Goal: Transaction & Acquisition: Obtain resource

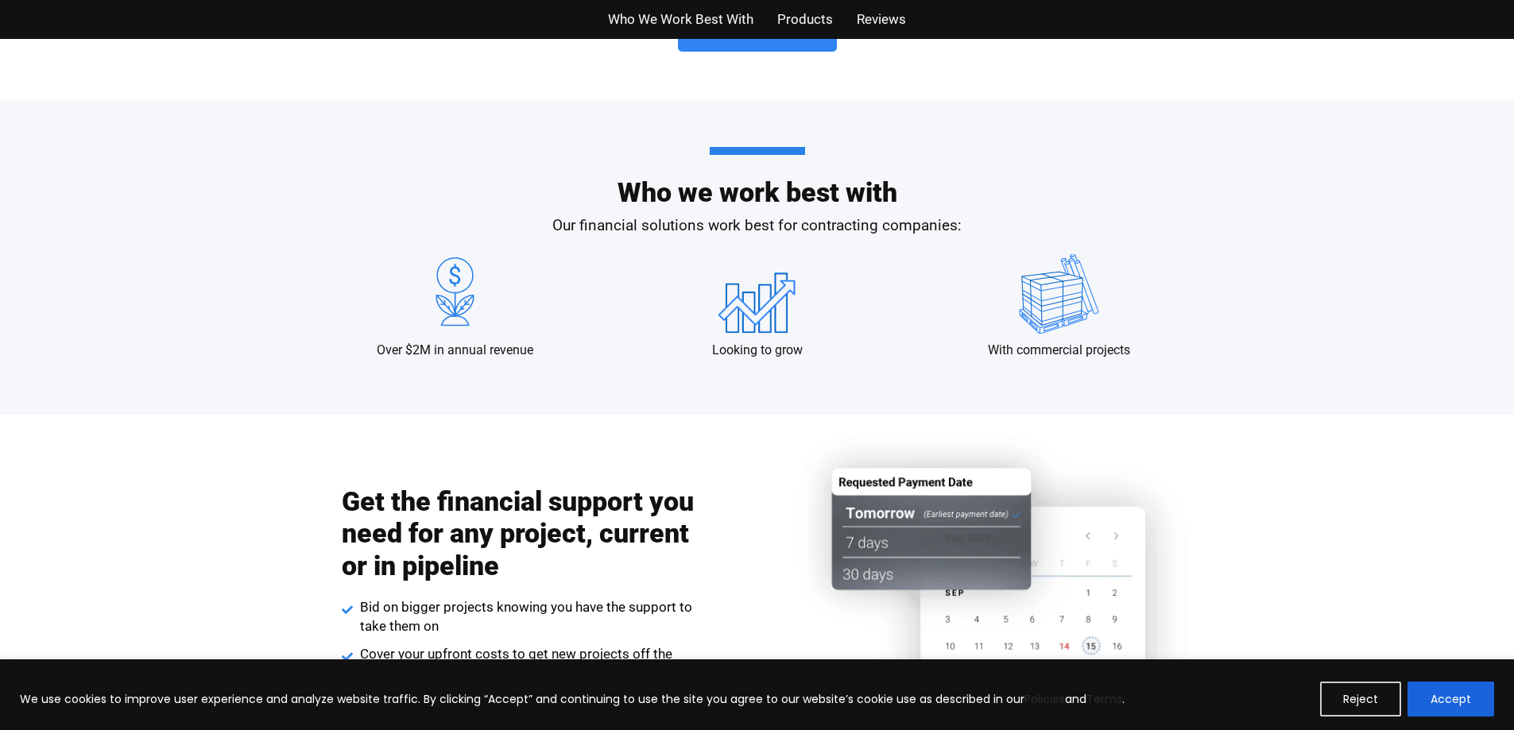
scroll to position [1589, 0]
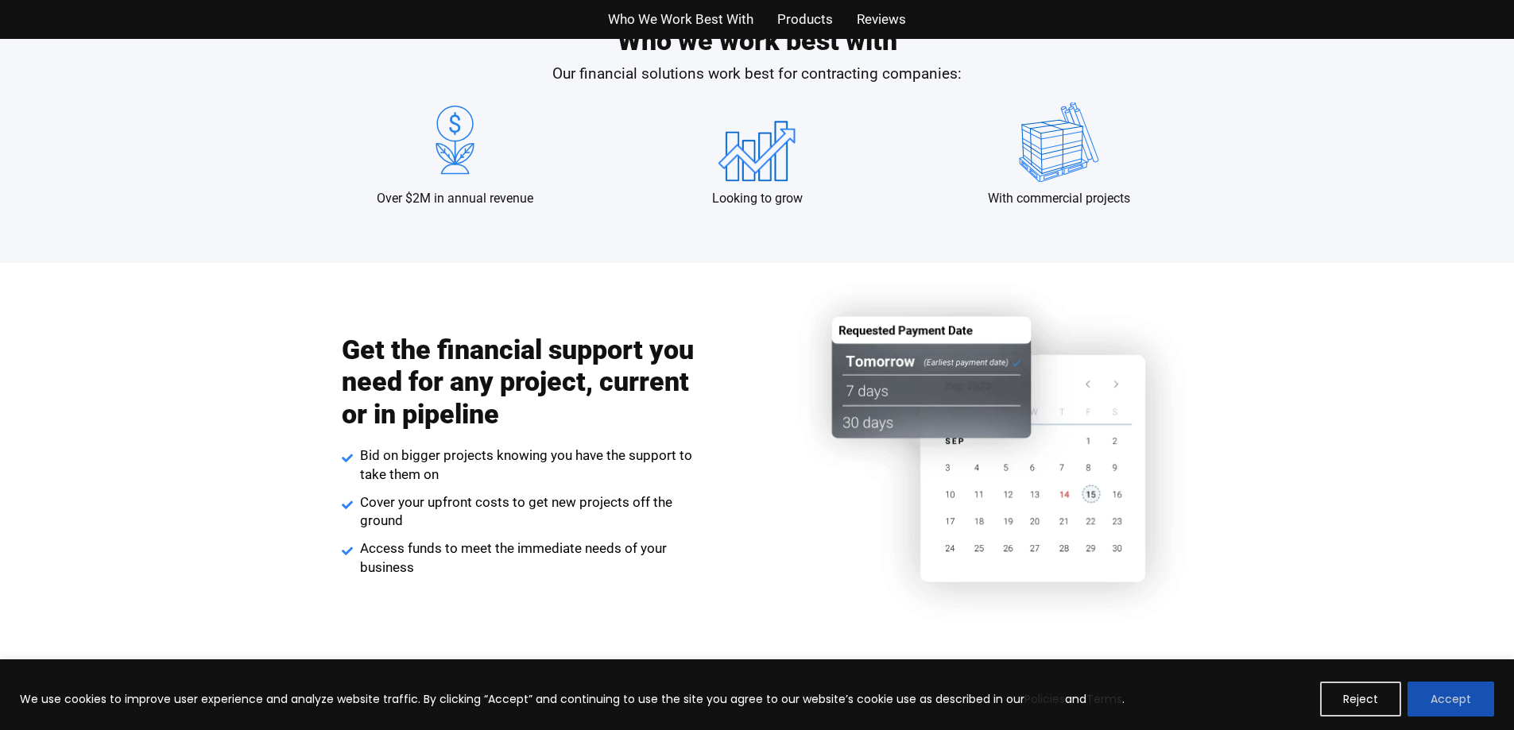
click at [1436, 690] on button "Accept" at bounding box center [1450, 699] width 87 height 35
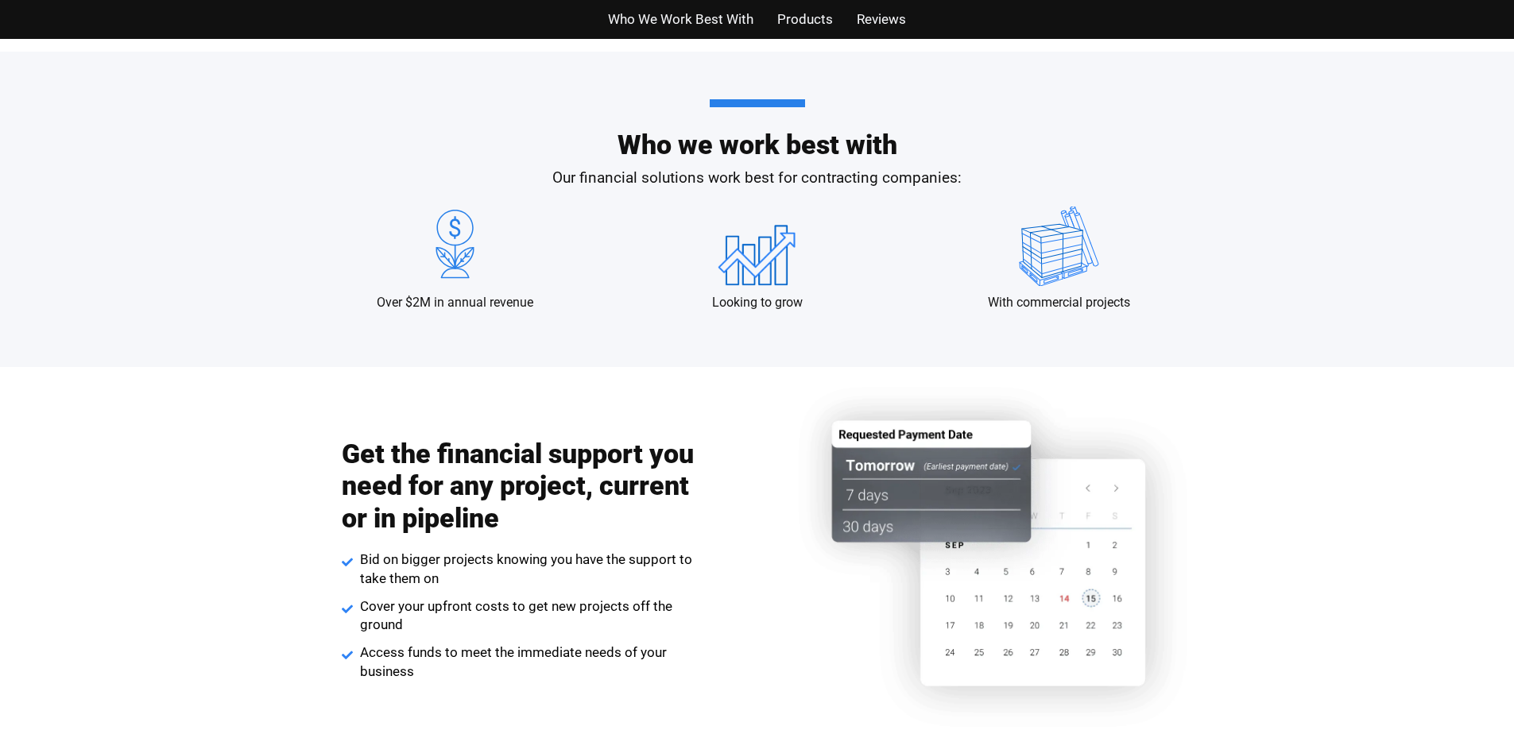
scroll to position [0, 0]
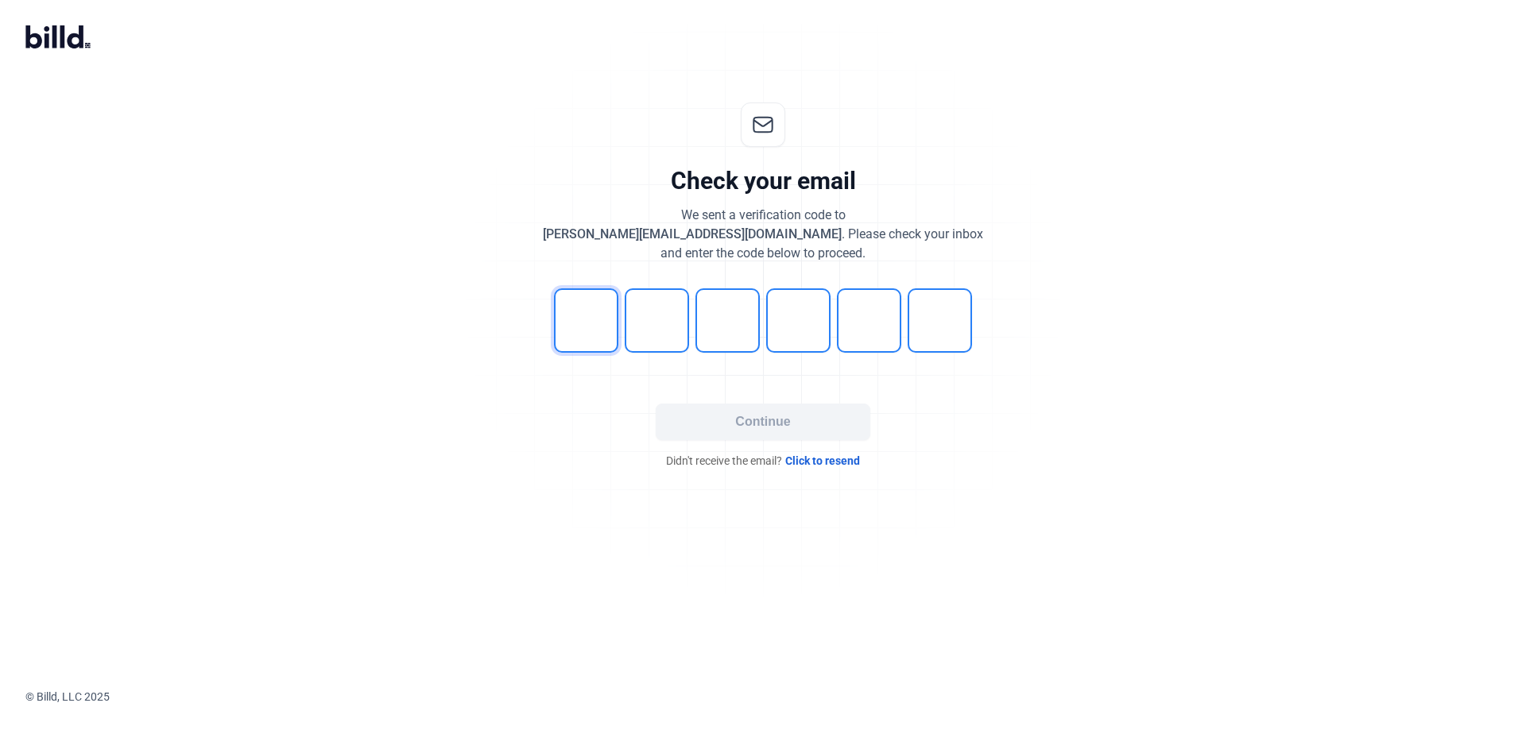
click at [592, 298] on input "tel" at bounding box center [586, 320] width 64 height 64
type input "4"
click at [828, 424] on button "Continue" at bounding box center [763, 422] width 215 height 37
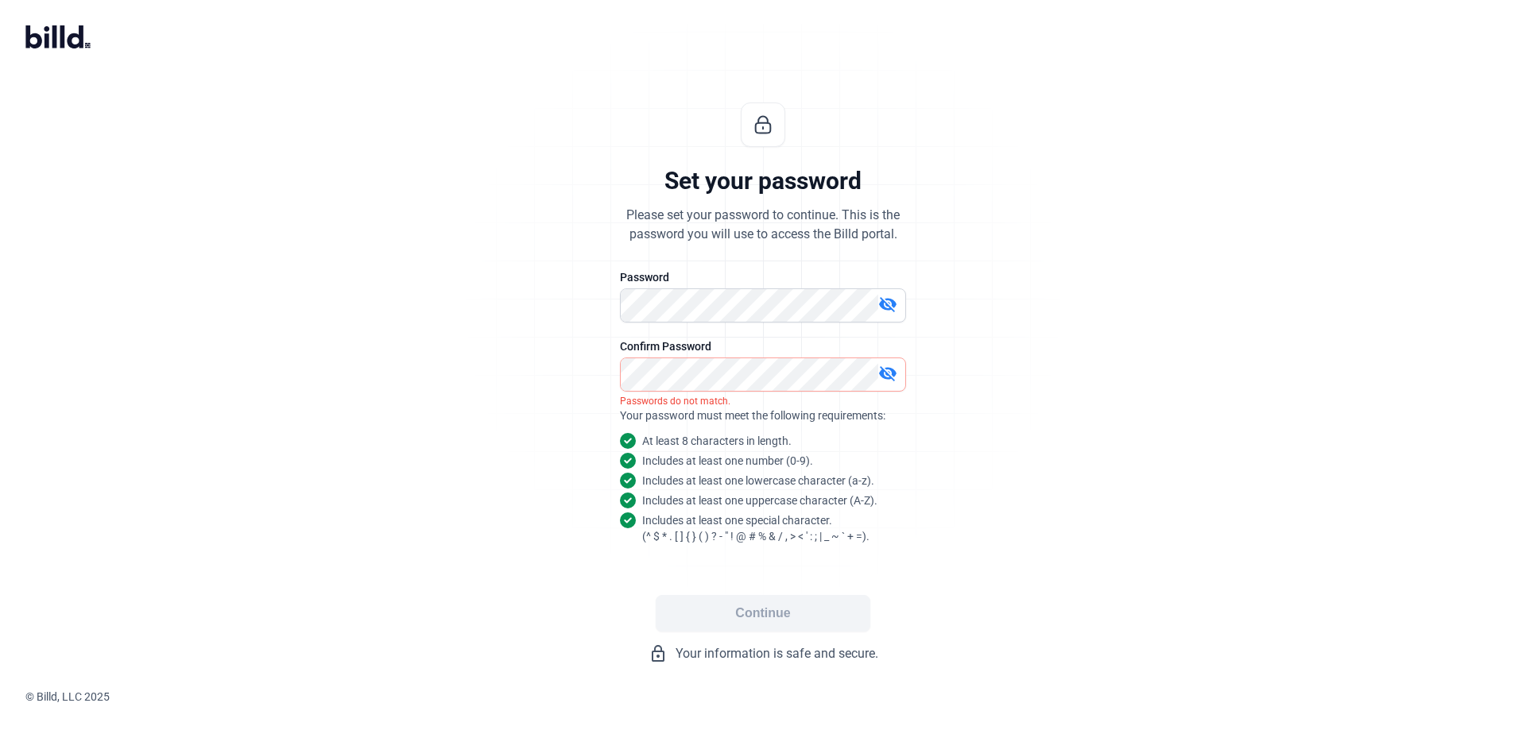
click at [887, 305] on mat-icon "visibility_off" at bounding box center [887, 304] width 19 height 19
click at [742, 608] on button "Continue" at bounding box center [763, 613] width 215 height 37
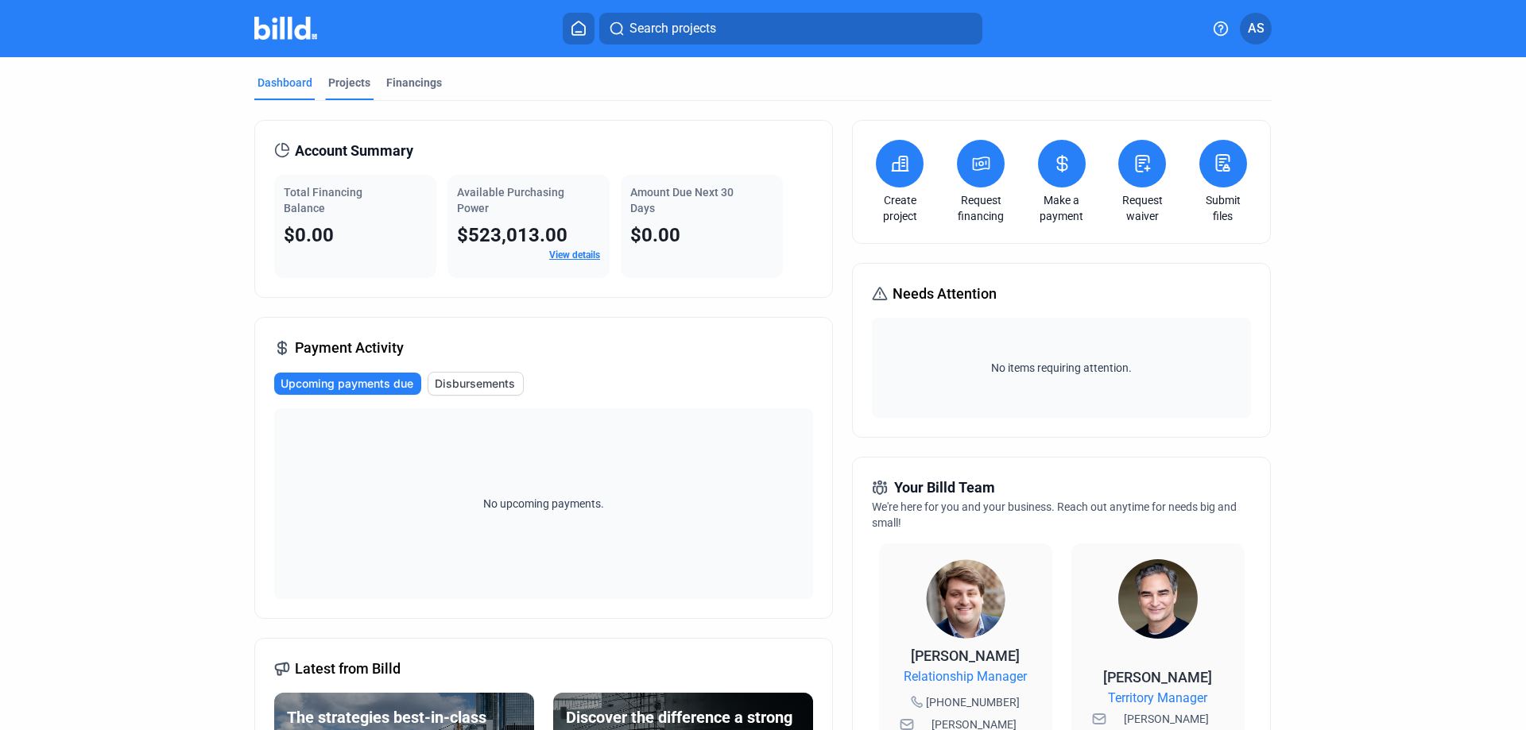
click at [347, 78] on div "Projects" at bounding box center [349, 83] width 42 height 16
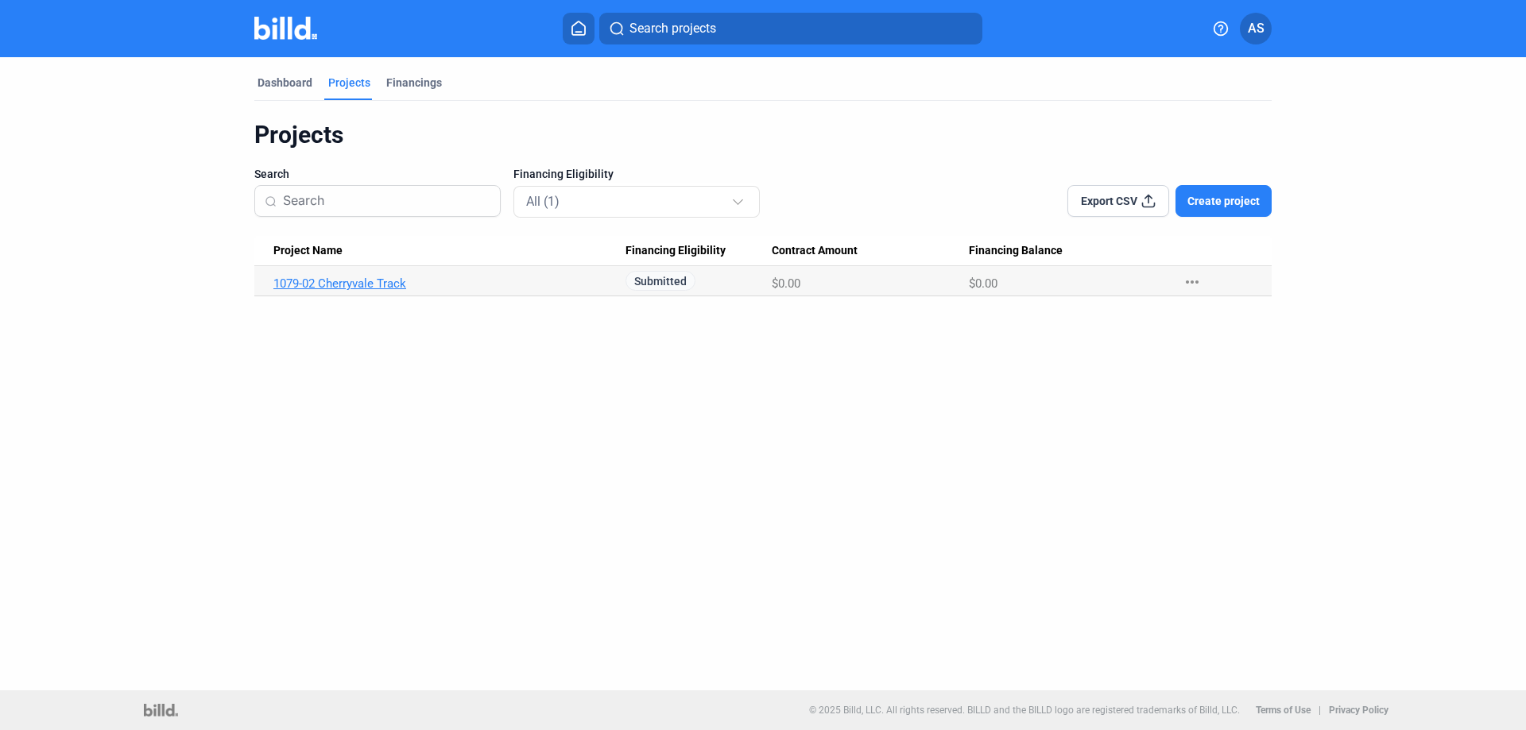
click at [353, 283] on link "1079-02 Cherryvale Track" at bounding box center [449, 284] width 352 height 14
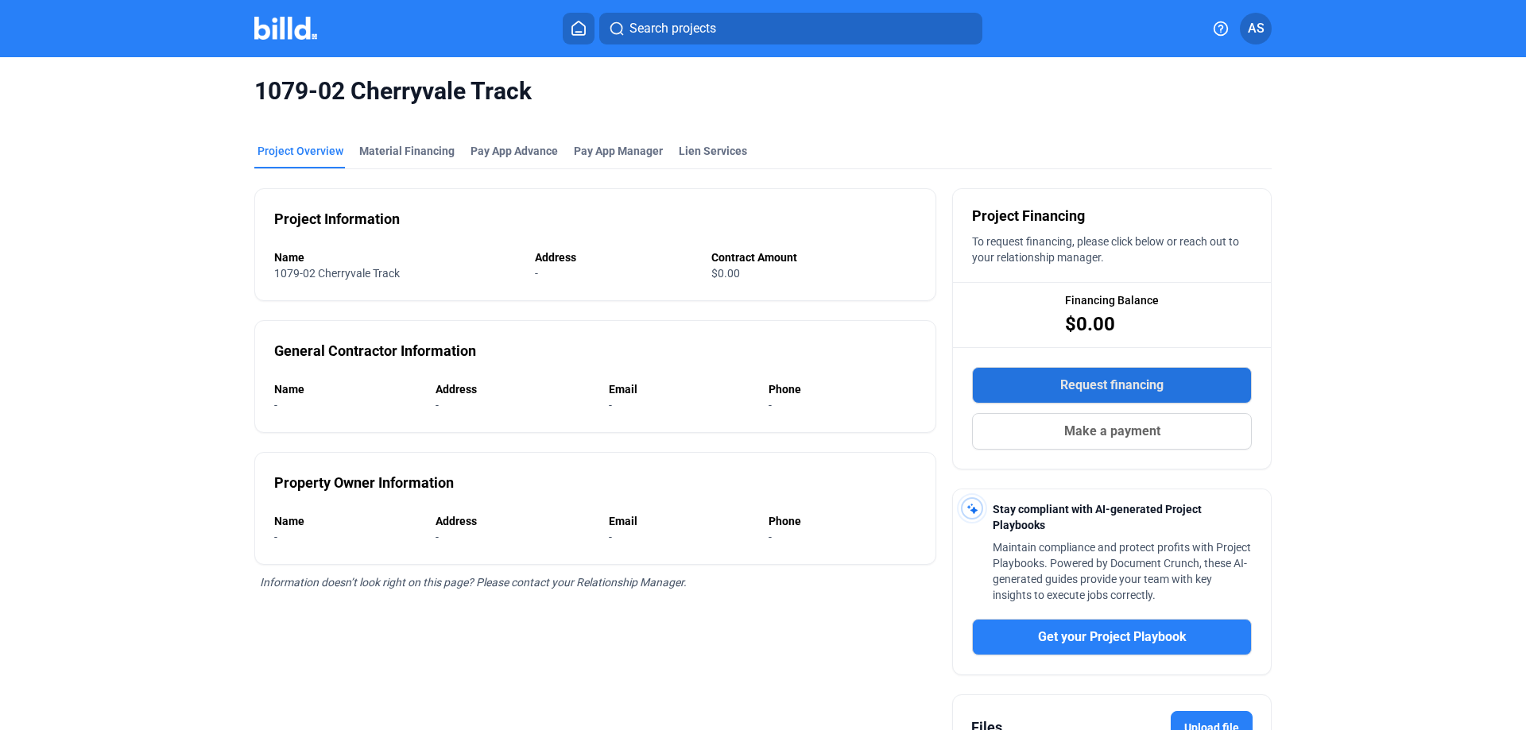
click at [1156, 373] on button "Request financing" at bounding box center [1112, 385] width 280 height 37
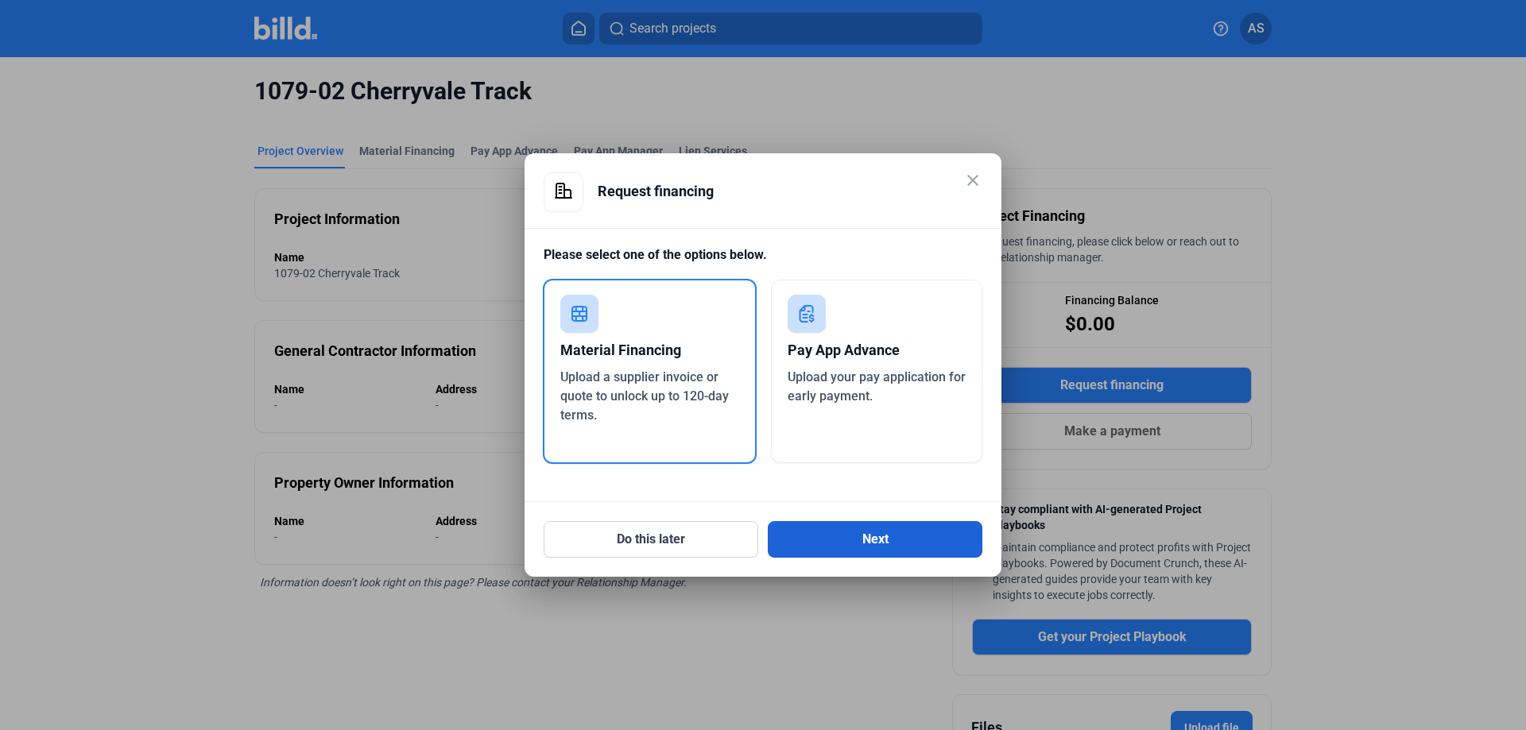
click at [922, 540] on button "Next" at bounding box center [875, 539] width 215 height 37
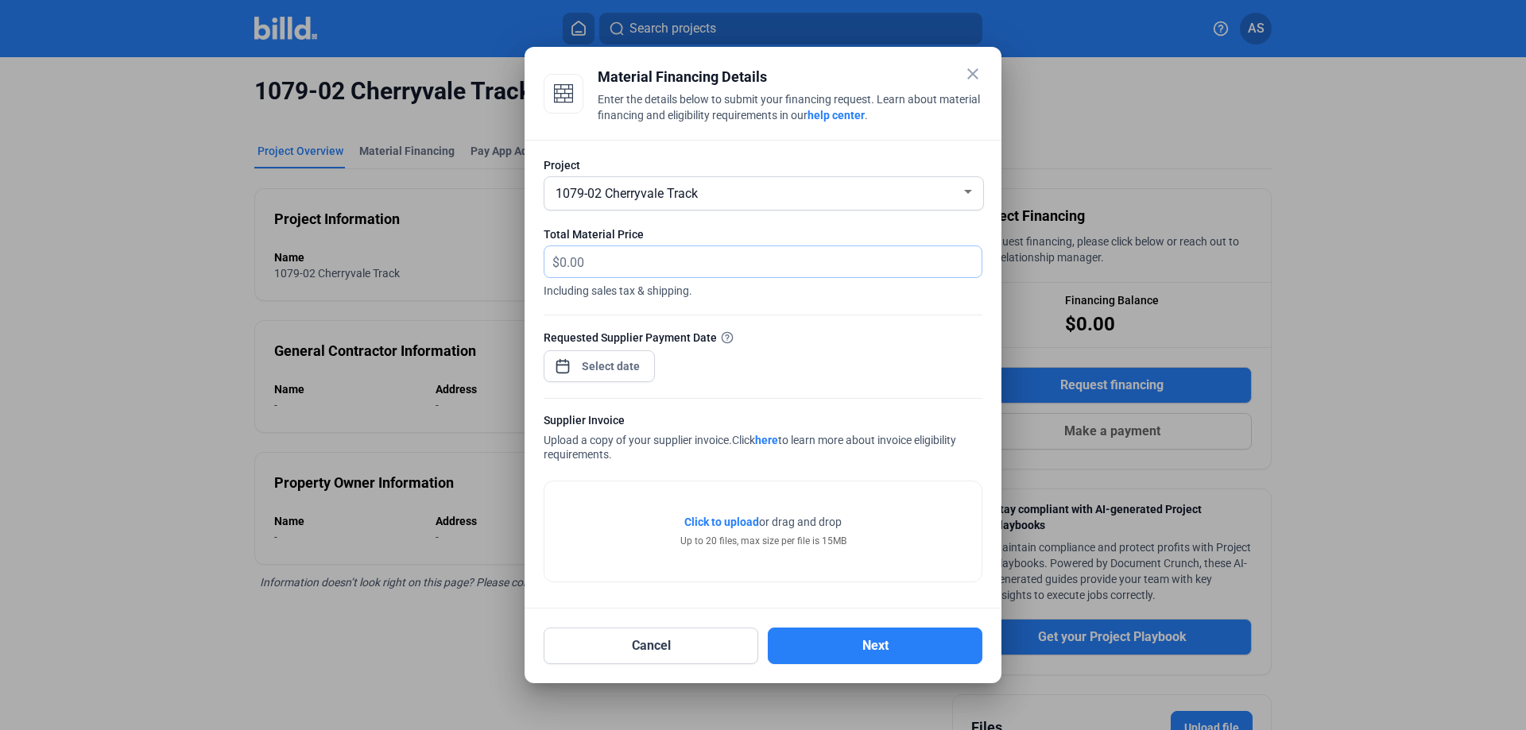
click at [683, 264] on input "text" at bounding box center [761, 261] width 404 height 31
click at [633, 255] on input "text" at bounding box center [761, 261] width 404 height 31
type input "35,032.06"
click at [605, 377] on div at bounding box center [611, 366] width 68 height 29
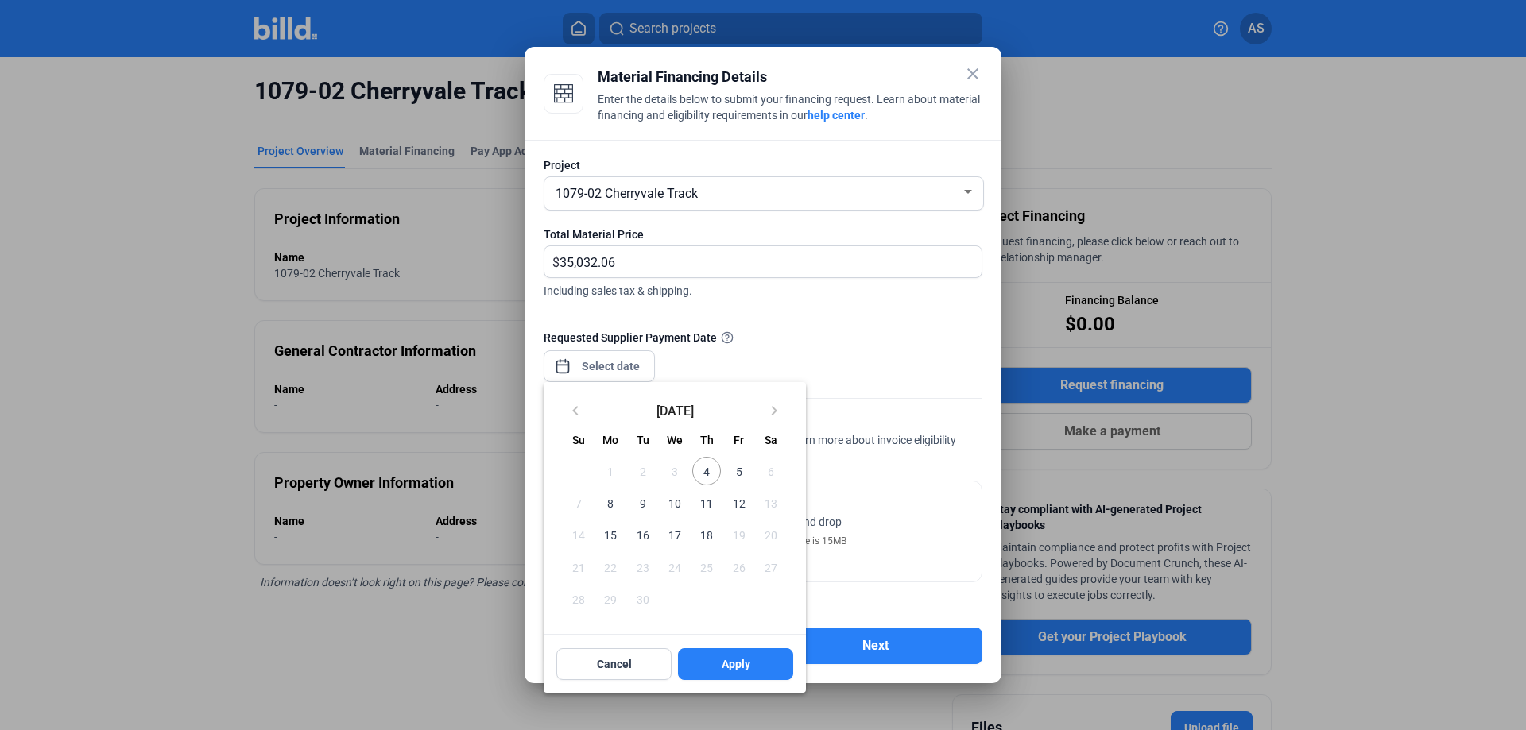
click at [554, 367] on div at bounding box center [763, 365] width 1526 height 730
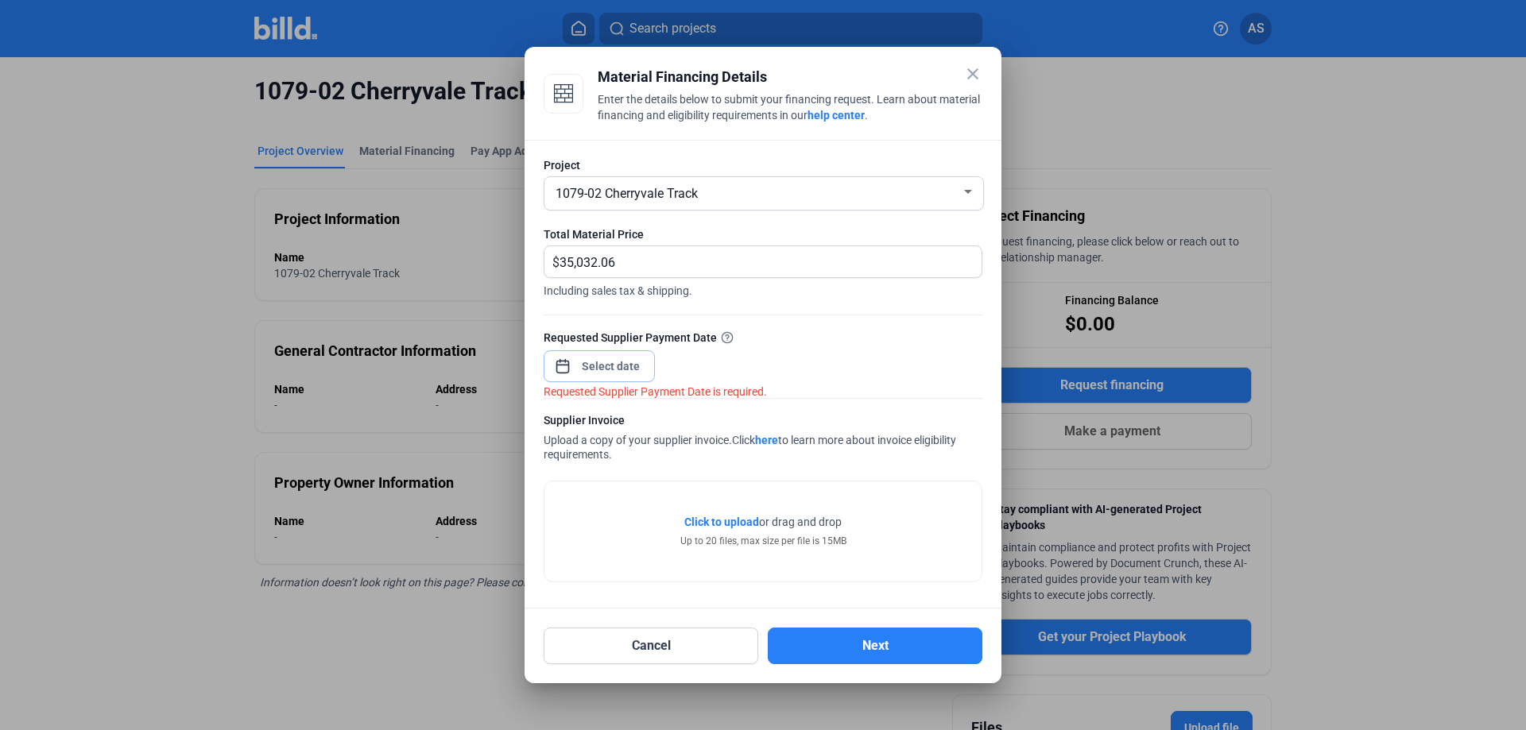
click at [554, 367] on span "Open calendar" at bounding box center [562, 358] width 38 height 38
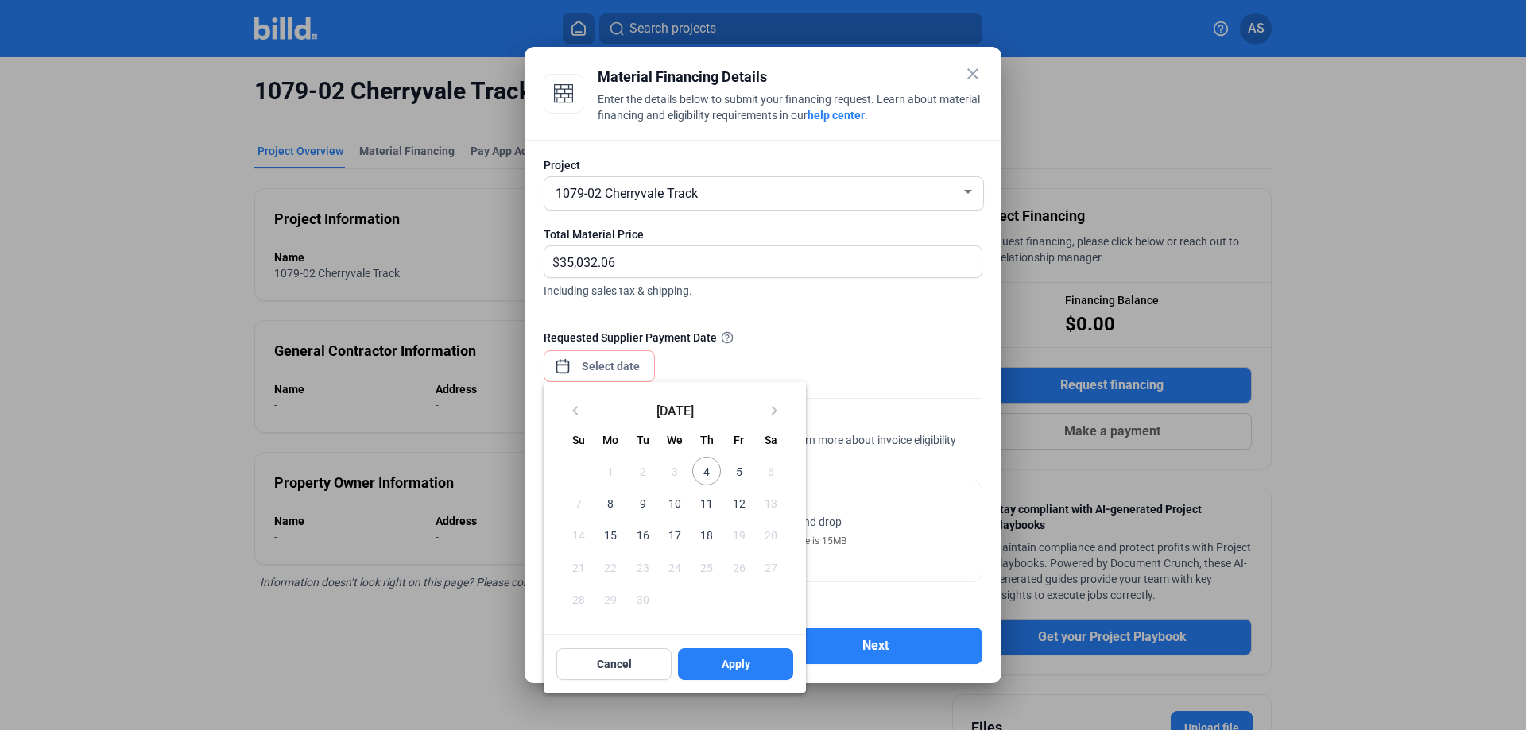
drag, startPoint x: 710, startPoint y: 537, endPoint x: 720, endPoint y: 528, distance: 13.5
click at [711, 538] on span "18" at bounding box center [706, 534] width 29 height 29
click at [737, 672] on span "Apply" at bounding box center [735, 664] width 29 height 16
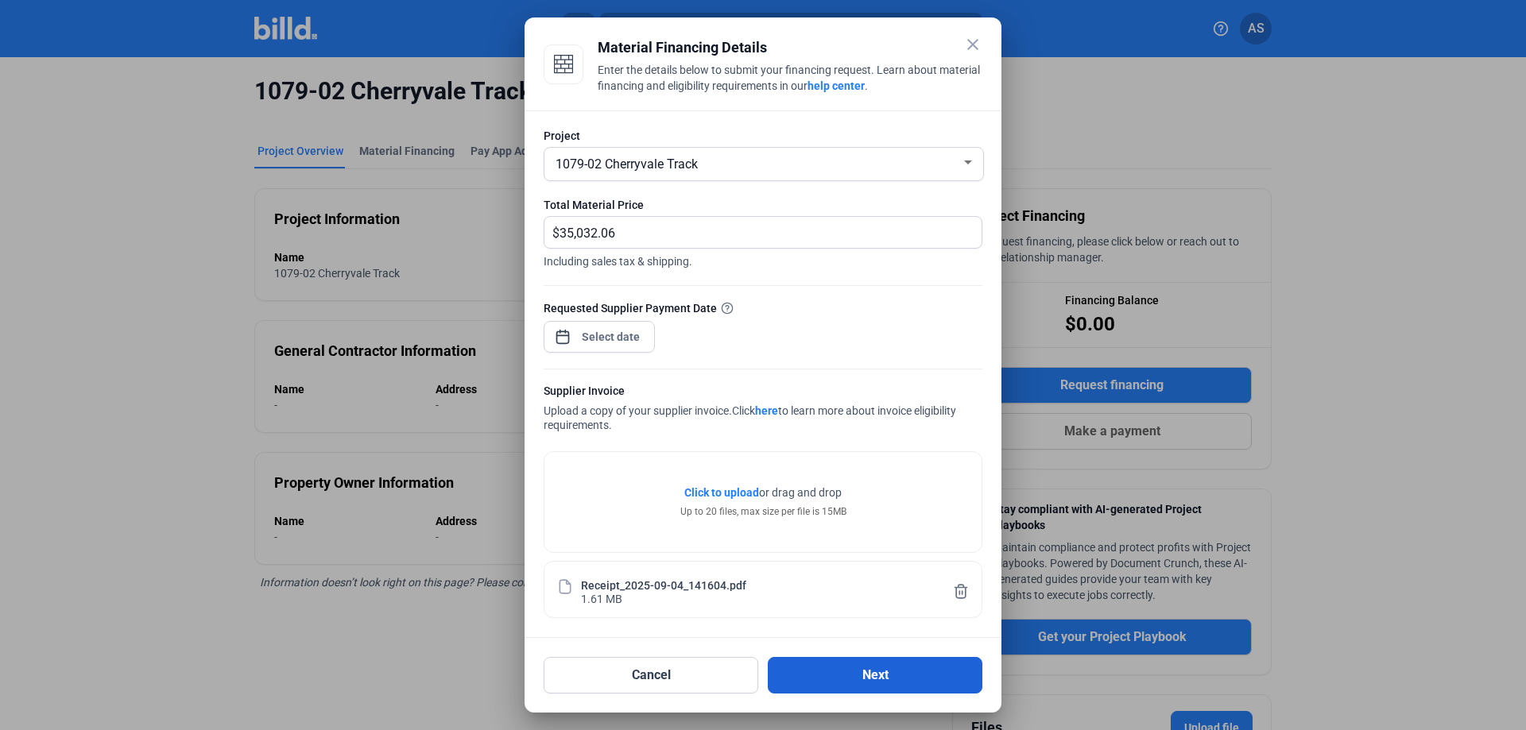
click at [832, 670] on button "Next" at bounding box center [875, 675] width 215 height 37
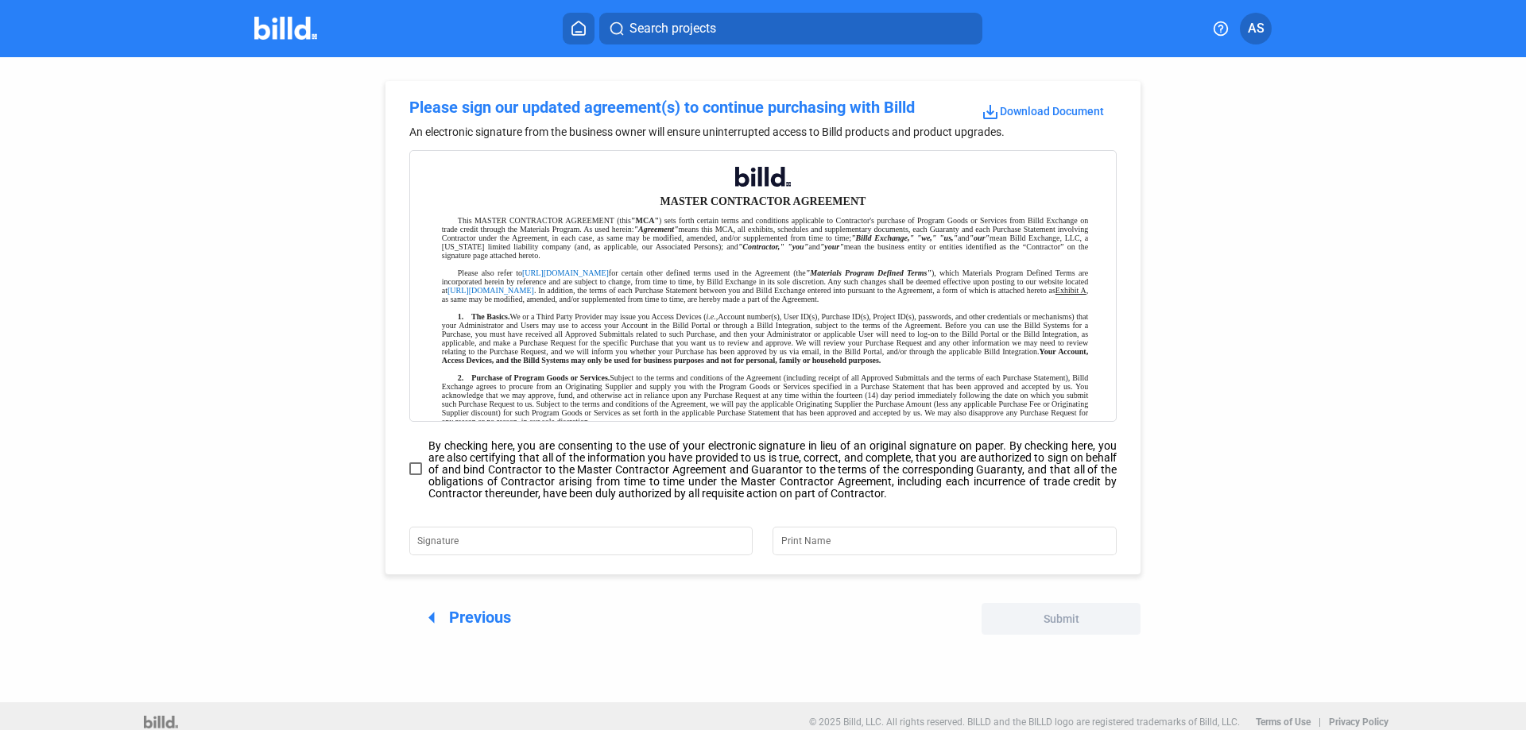
click at [417, 475] on span at bounding box center [415, 468] width 13 height 13
click at [0, 0] on input "By checking here, you are consenting to the use of your electronic signature in…" at bounding box center [0, 0] width 0 height 0
click at [481, 536] on input "Signature" at bounding box center [571, 539] width 308 height 22
type input "Aaron Stallbaumer"
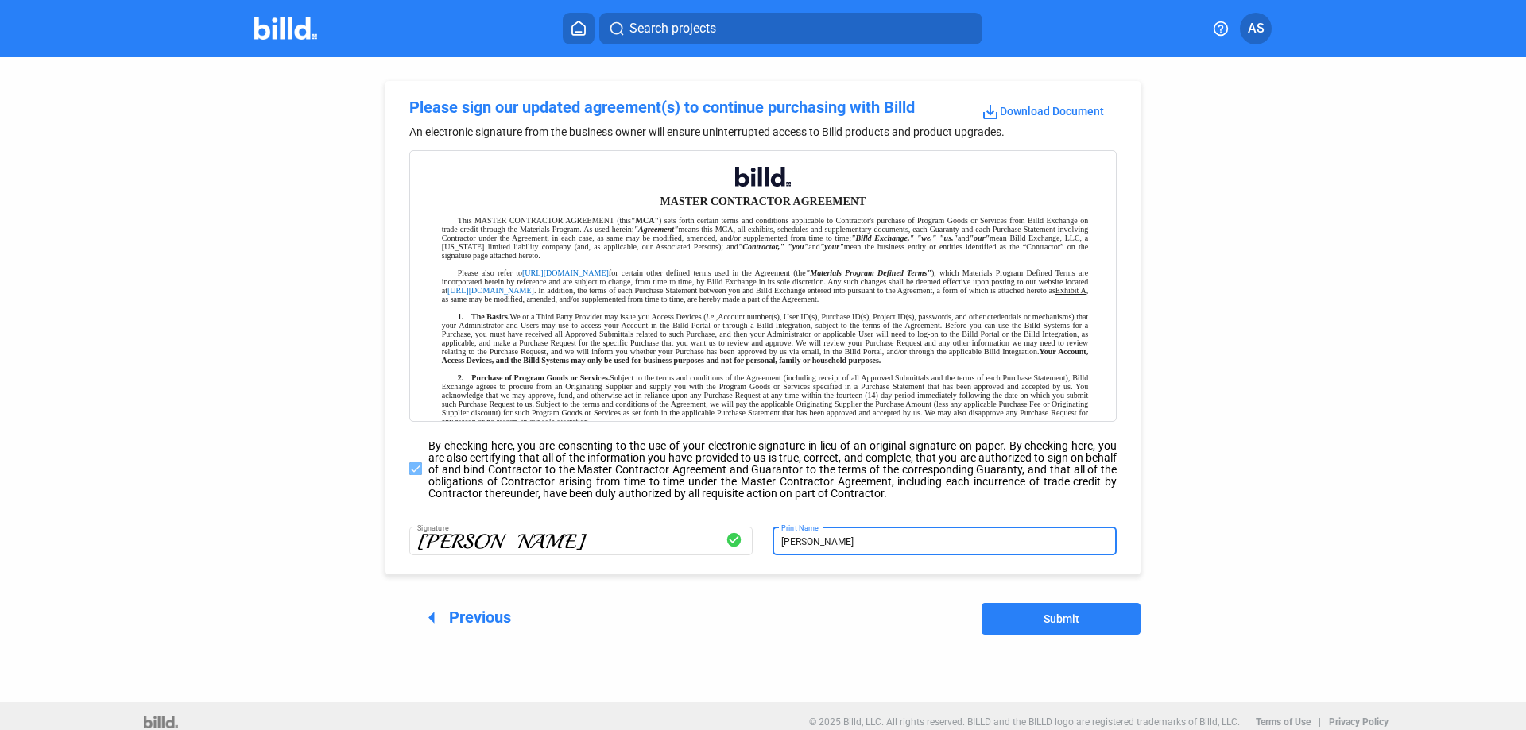
type input "aaron stallbaumer"
click at [1039, 633] on button "Submit" at bounding box center [1060, 619] width 159 height 32
drag, startPoint x: 872, startPoint y: 546, endPoint x: 532, endPoint y: 546, distance: 340.9
click at [535, 546] on div "Aaron Stallbaumer Signature check_circle aaron stallbaumer Print Name" at bounding box center [762, 549] width 755 height 51
type input "Aaron Stallbaumer"
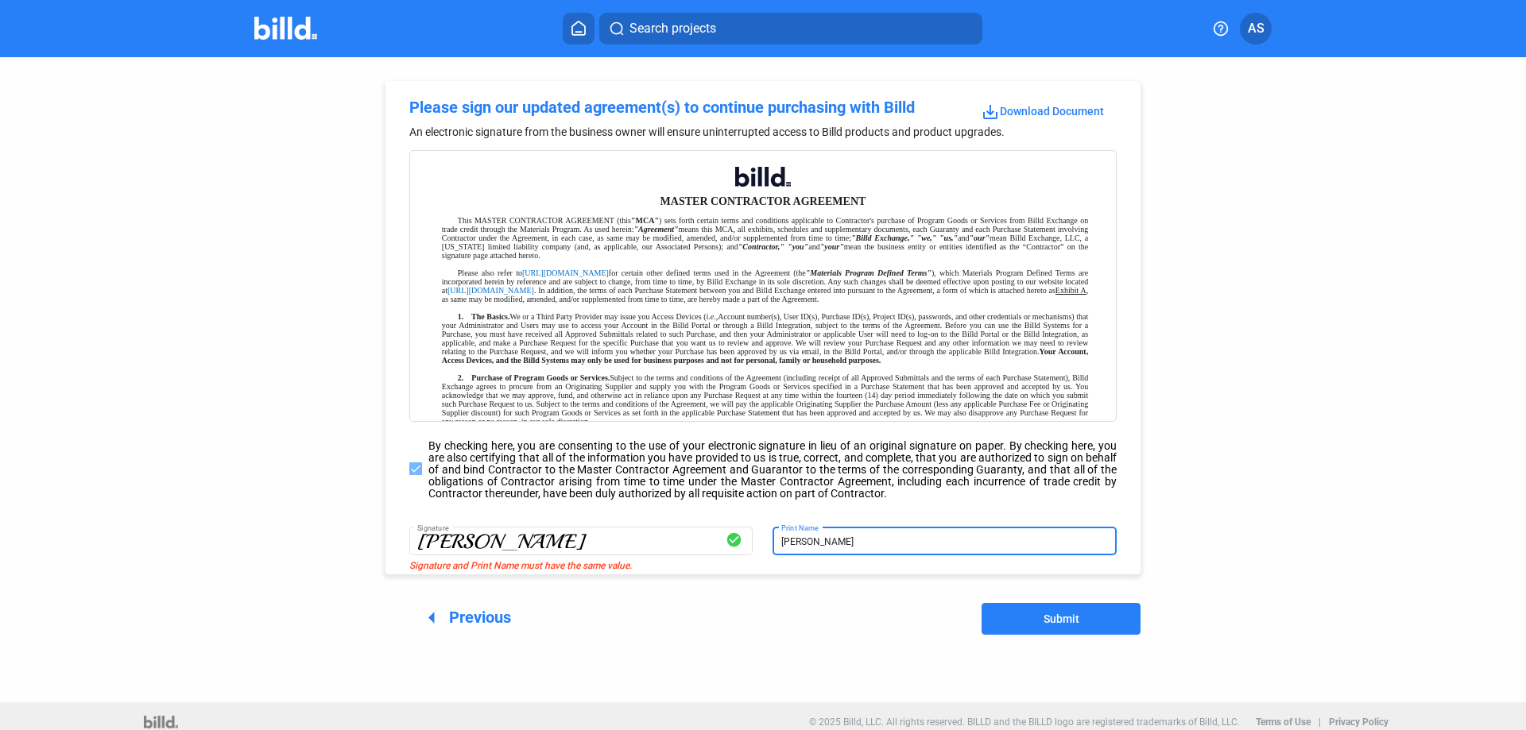
click at [1043, 617] on span "Submit" at bounding box center [1061, 619] width 36 height 13
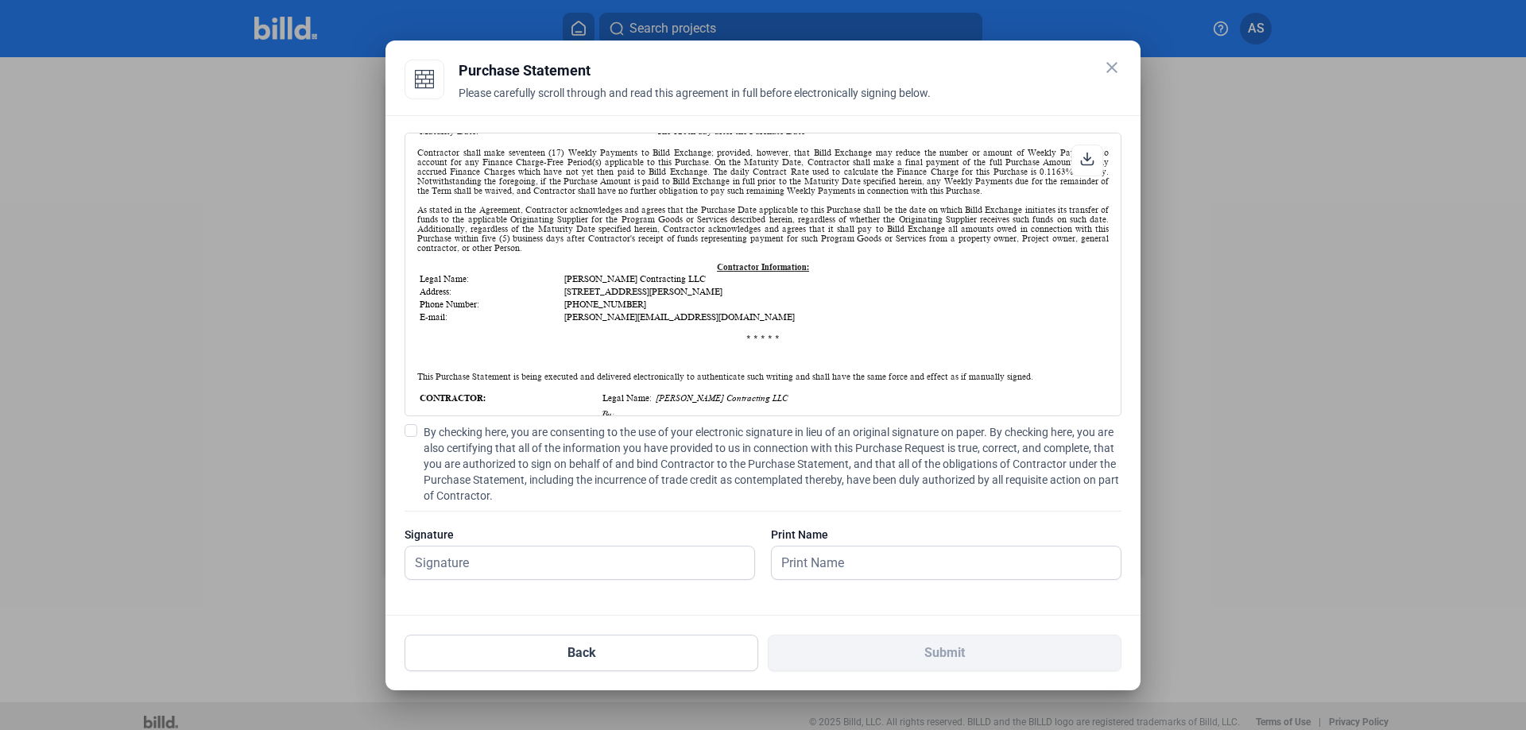
scroll to position [33, 0]
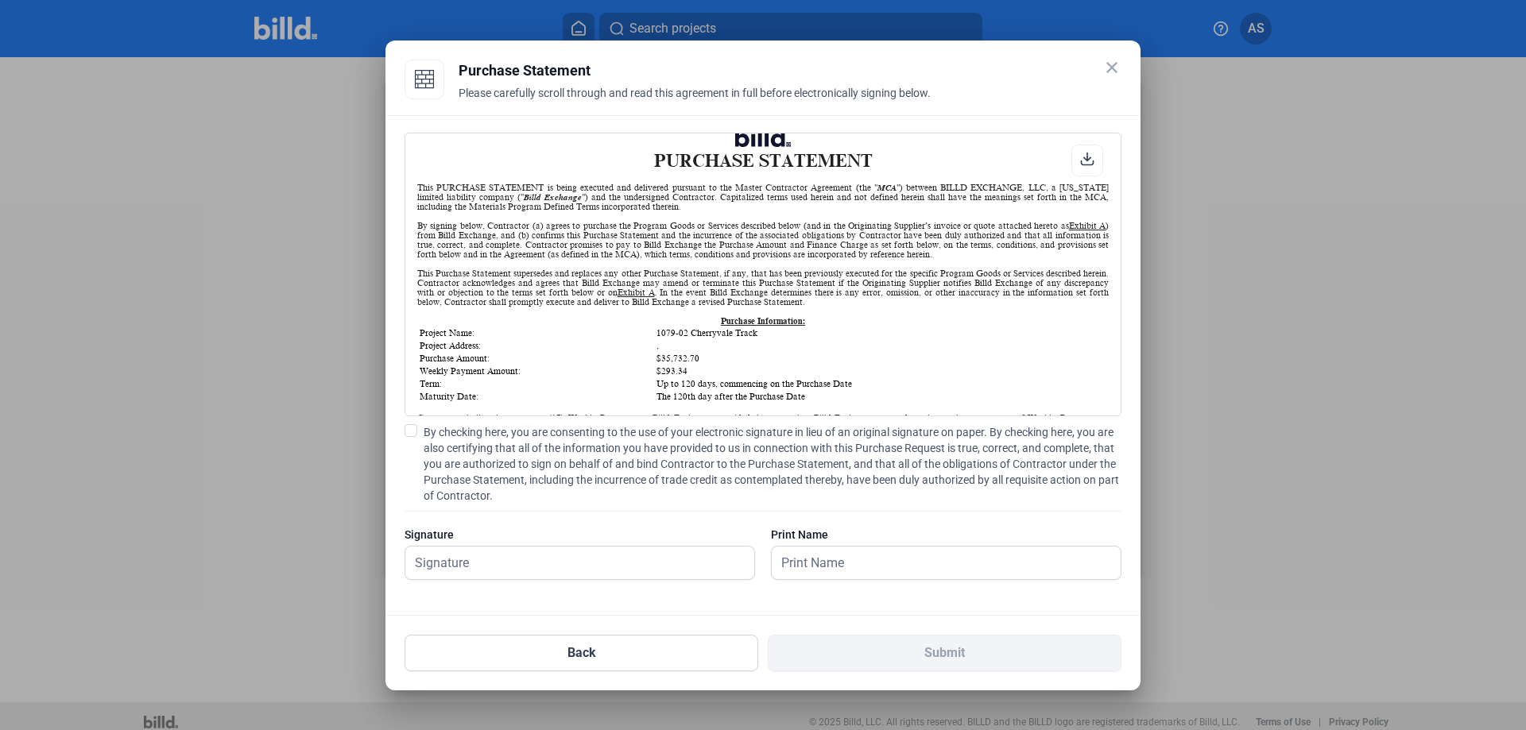
drag, startPoint x: 427, startPoint y: 371, endPoint x: 717, endPoint y: 370, distance: 290.8
click at [717, 370] on tr "Weekly Payment Amount: $293.34" at bounding box center [763, 371] width 688 height 11
click at [717, 370] on td "$293.34" at bounding box center [881, 371] width 451 height 11
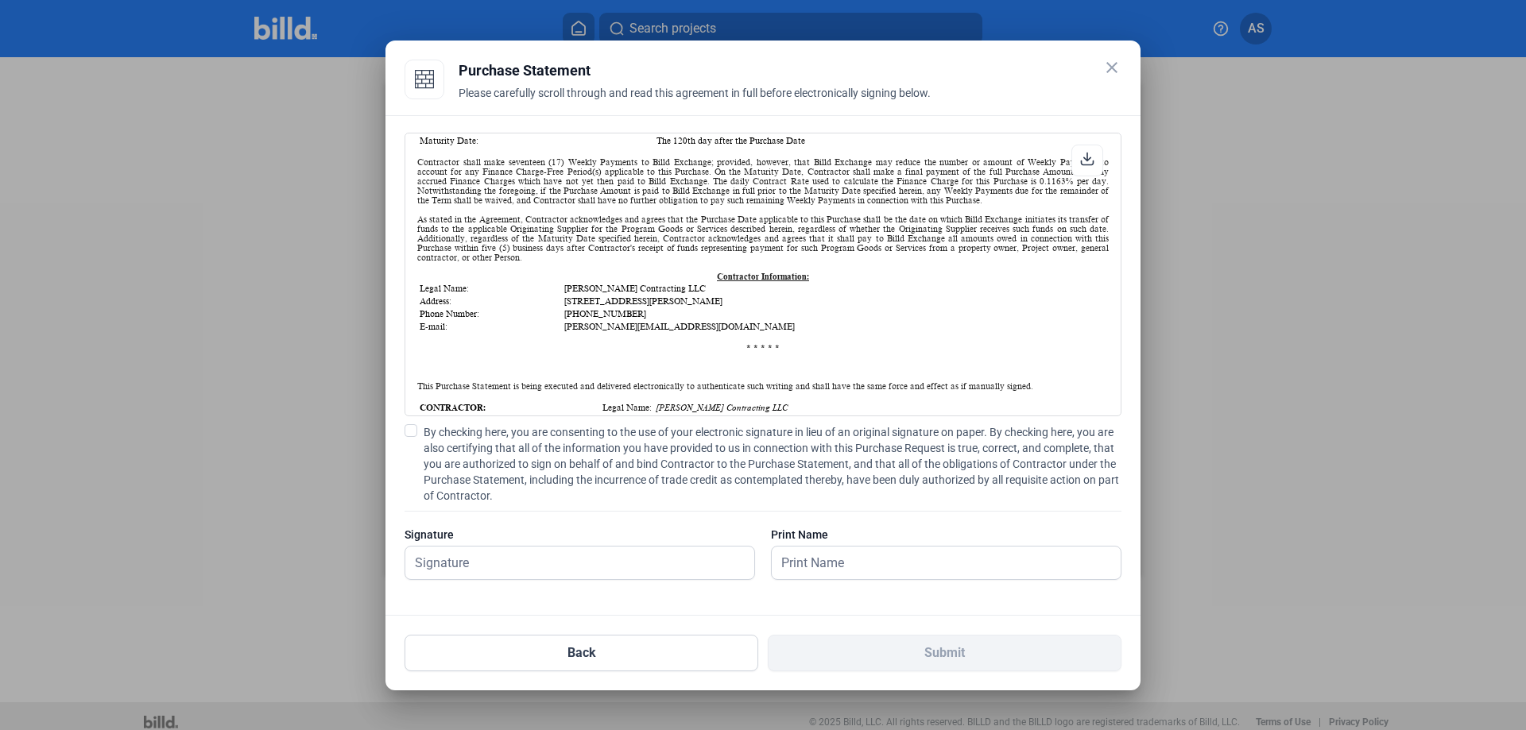
scroll to position [299, 0]
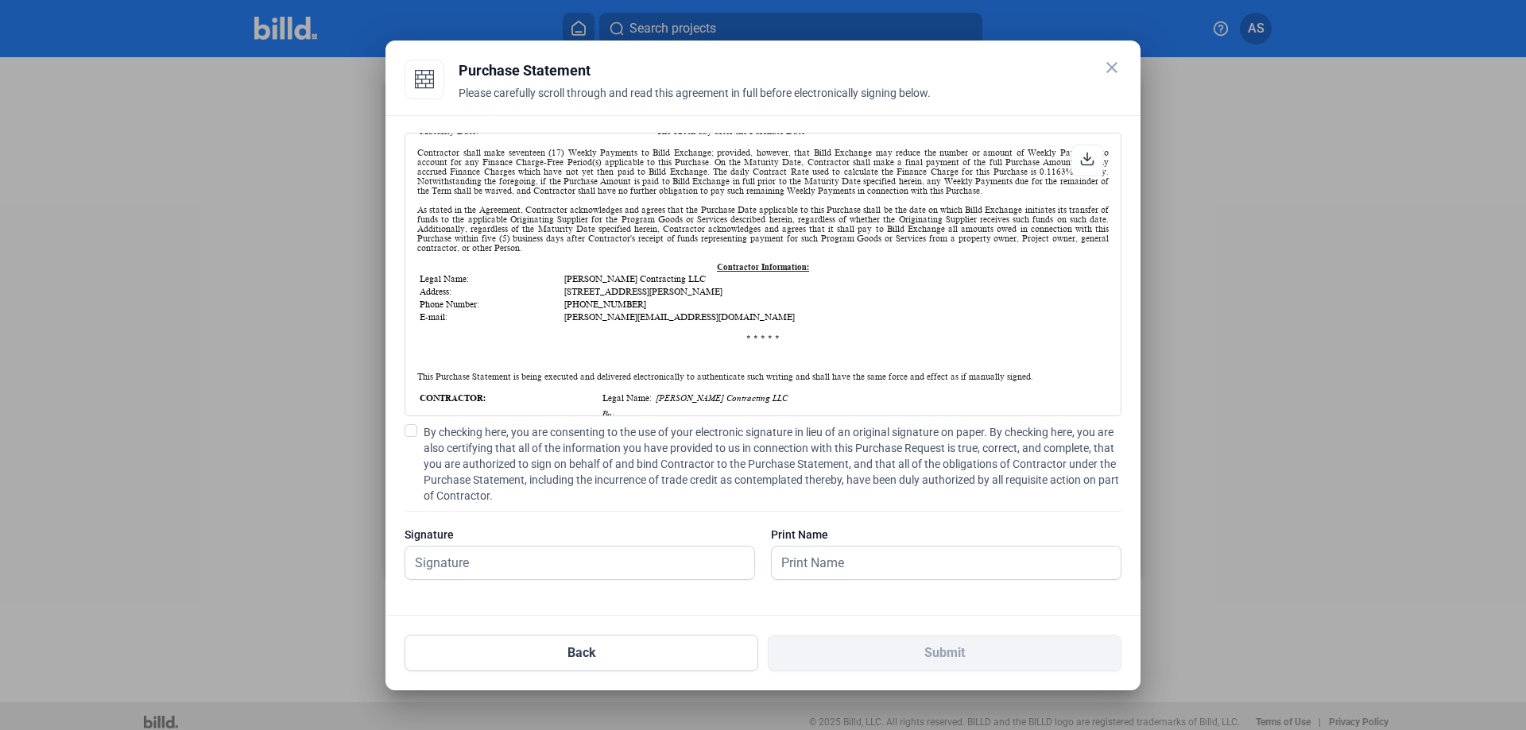
click at [412, 432] on span at bounding box center [410, 430] width 13 height 13
click at [0, 0] on input "By checking here, you are consenting to the use of your electronic signature in…" at bounding box center [0, 0] width 0 height 0
click at [520, 565] on input "text" at bounding box center [570, 563] width 331 height 33
type input "AARON STALLBAUMER"
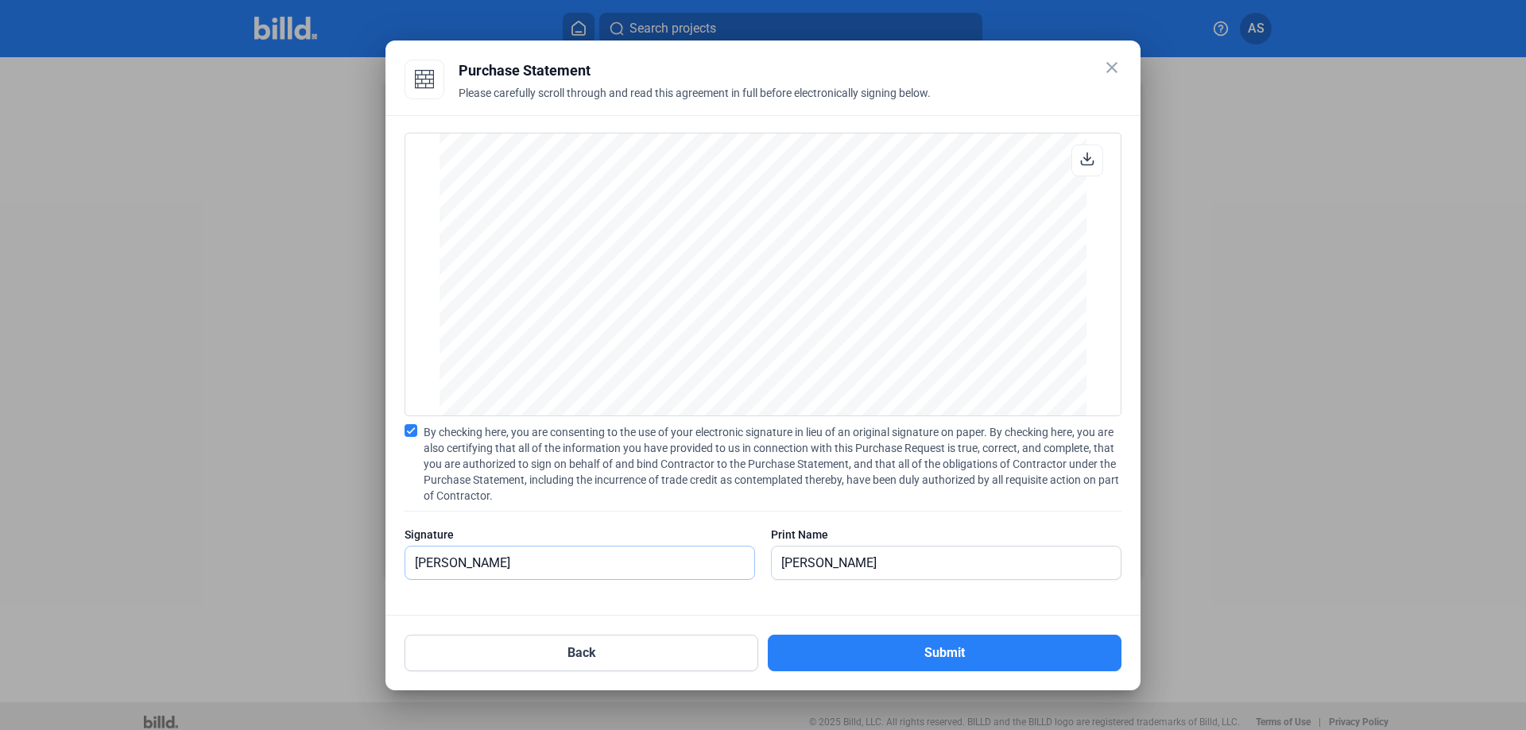
scroll to position [2152, 0]
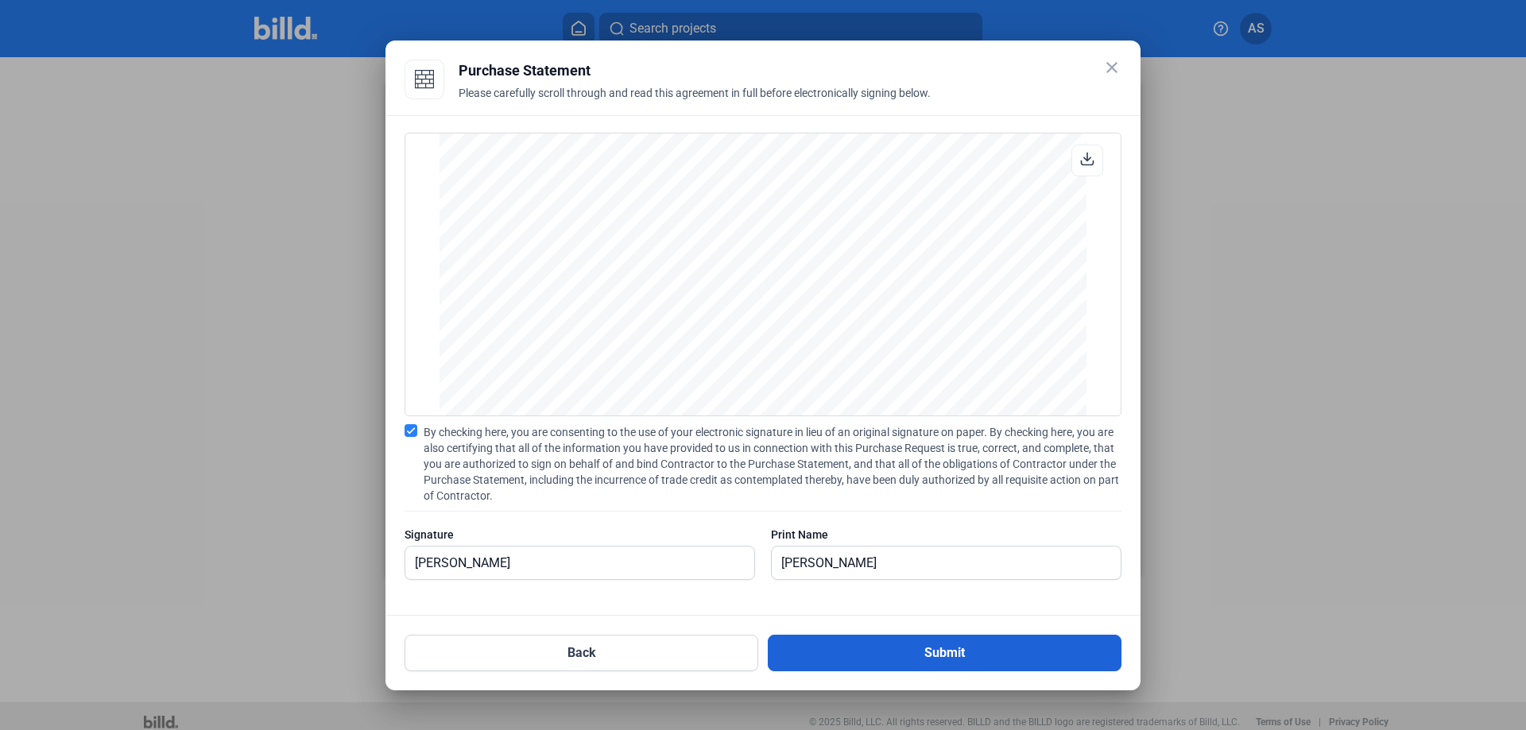
click at [805, 650] on button "Submit" at bounding box center [945, 653] width 354 height 37
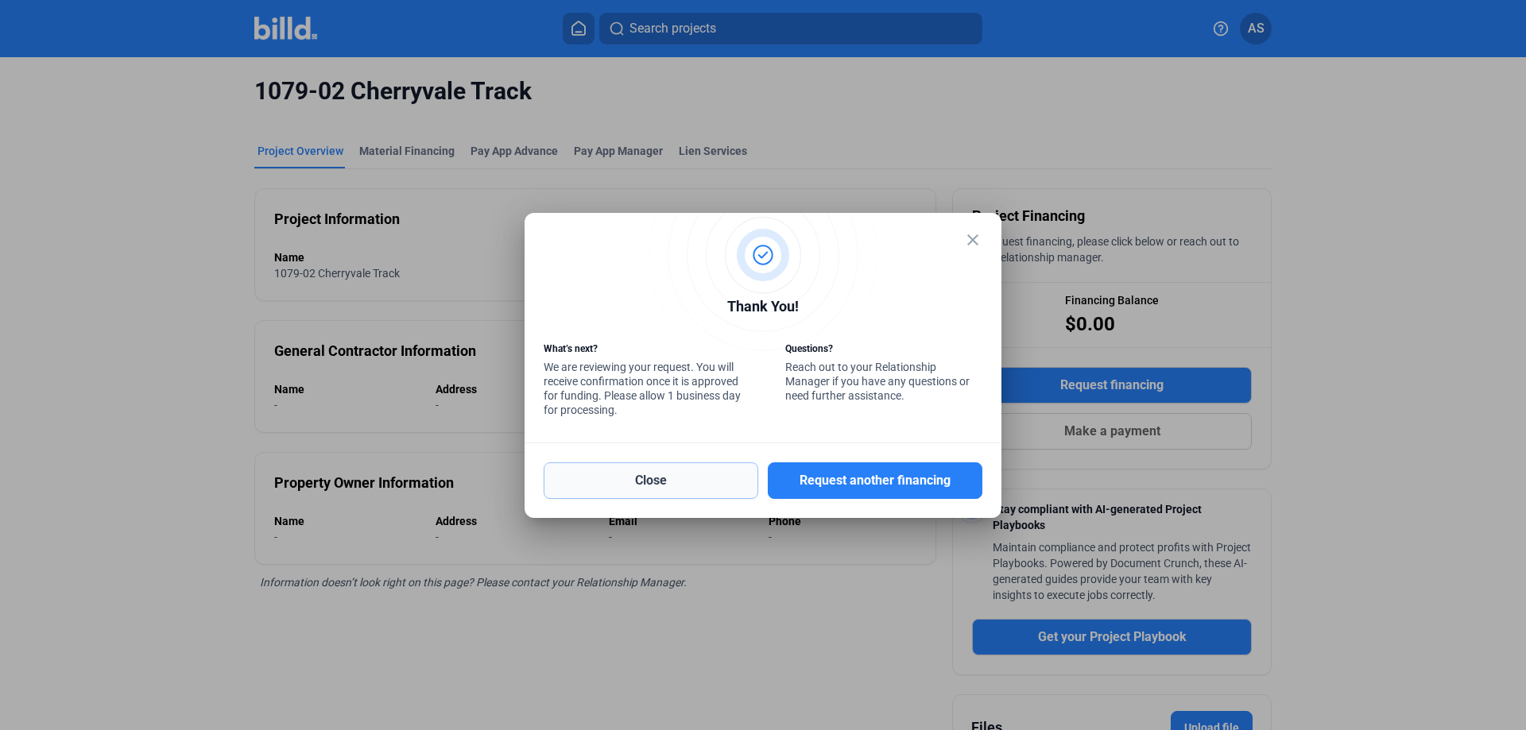
click at [651, 490] on button "Close" at bounding box center [650, 480] width 215 height 37
